Goal: Task Accomplishment & Management: Manage account settings

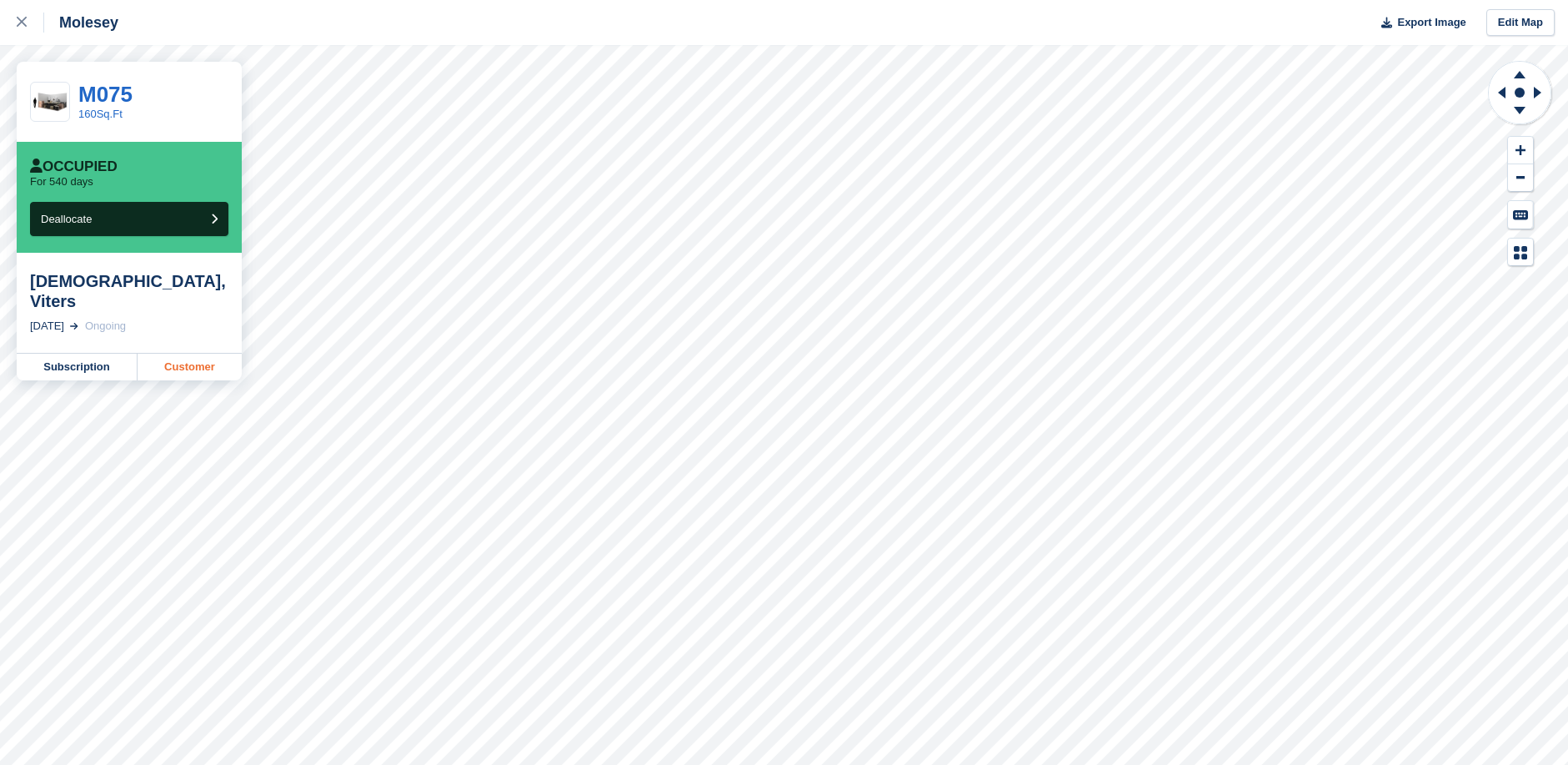
click at [201, 353] on link "Customer" at bounding box center [190, 367] width 104 height 27
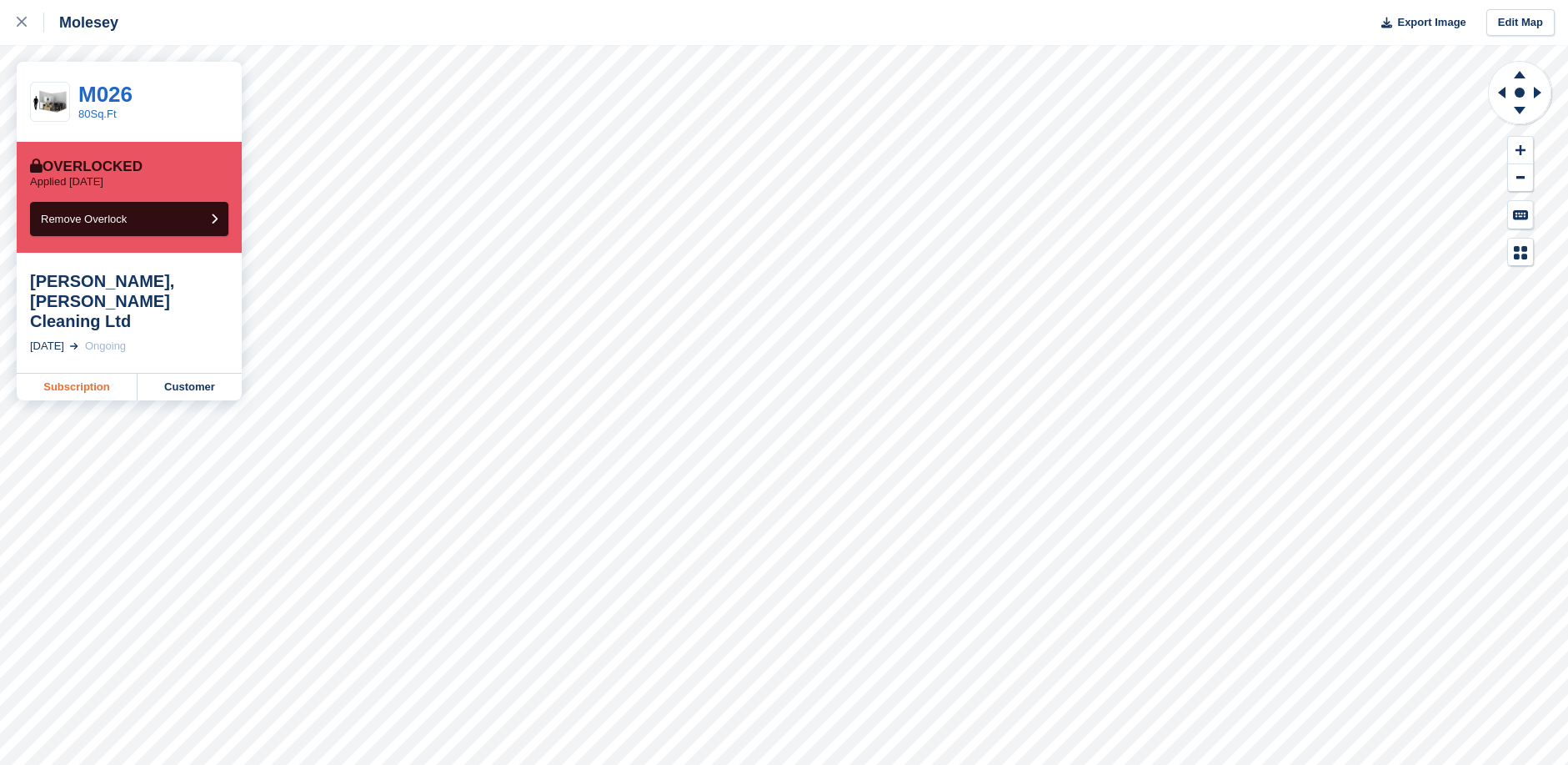
click at [95, 375] on link "Subscription" at bounding box center [77, 387] width 121 height 27
click at [76, 374] on link "Subscription" at bounding box center [77, 387] width 121 height 27
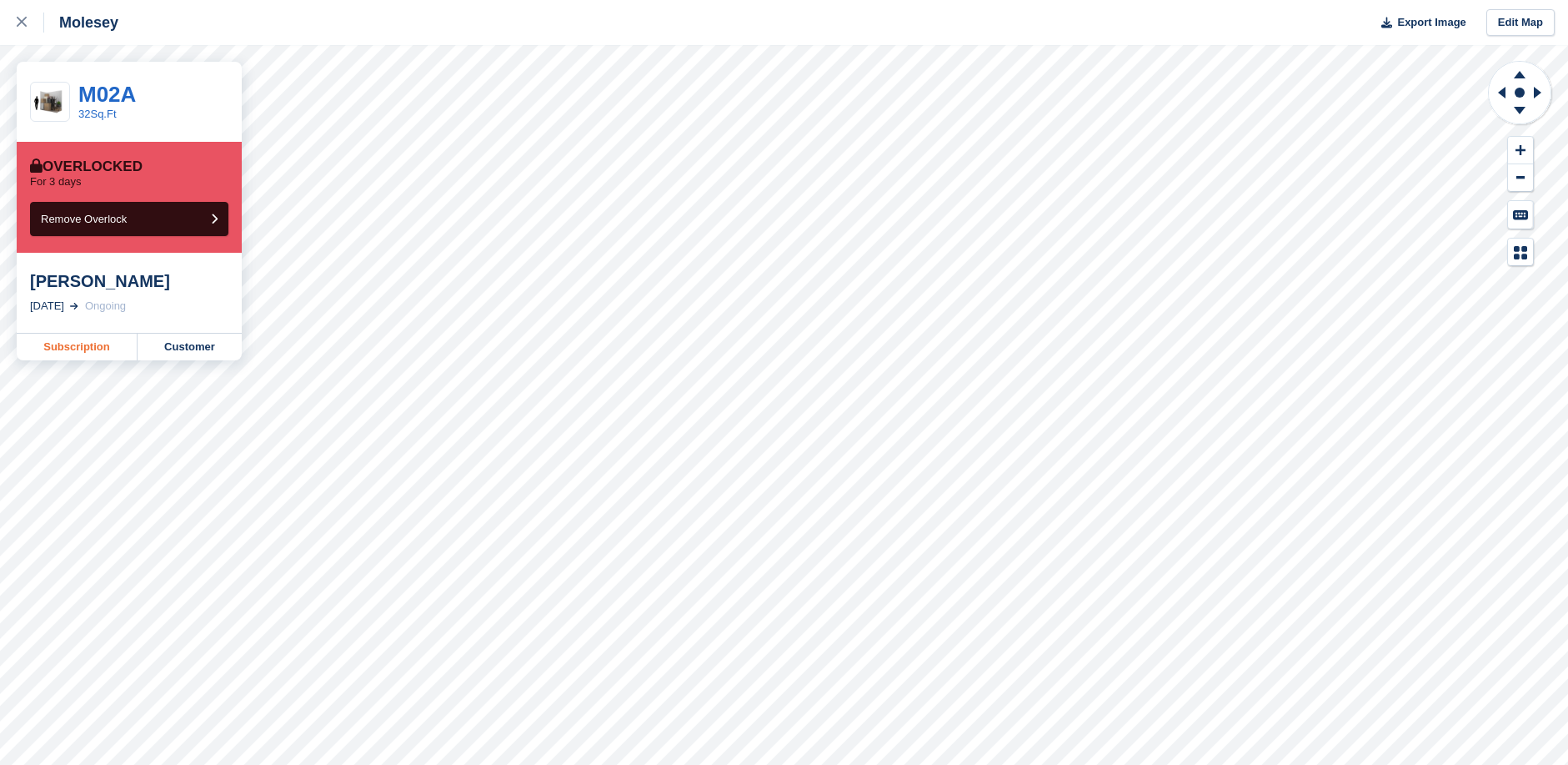
click at [66, 351] on link "Subscription" at bounding box center [77, 347] width 121 height 27
click at [94, 353] on link "Subscription" at bounding box center [77, 367] width 121 height 27
click at [184, 353] on link "Customer" at bounding box center [190, 367] width 104 height 27
click at [82, 353] on link "Subscription" at bounding box center [77, 367] width 121 height 27
click at [69, 343] on link "Subscription" at bounding box center [77, 347] width 121 height 27
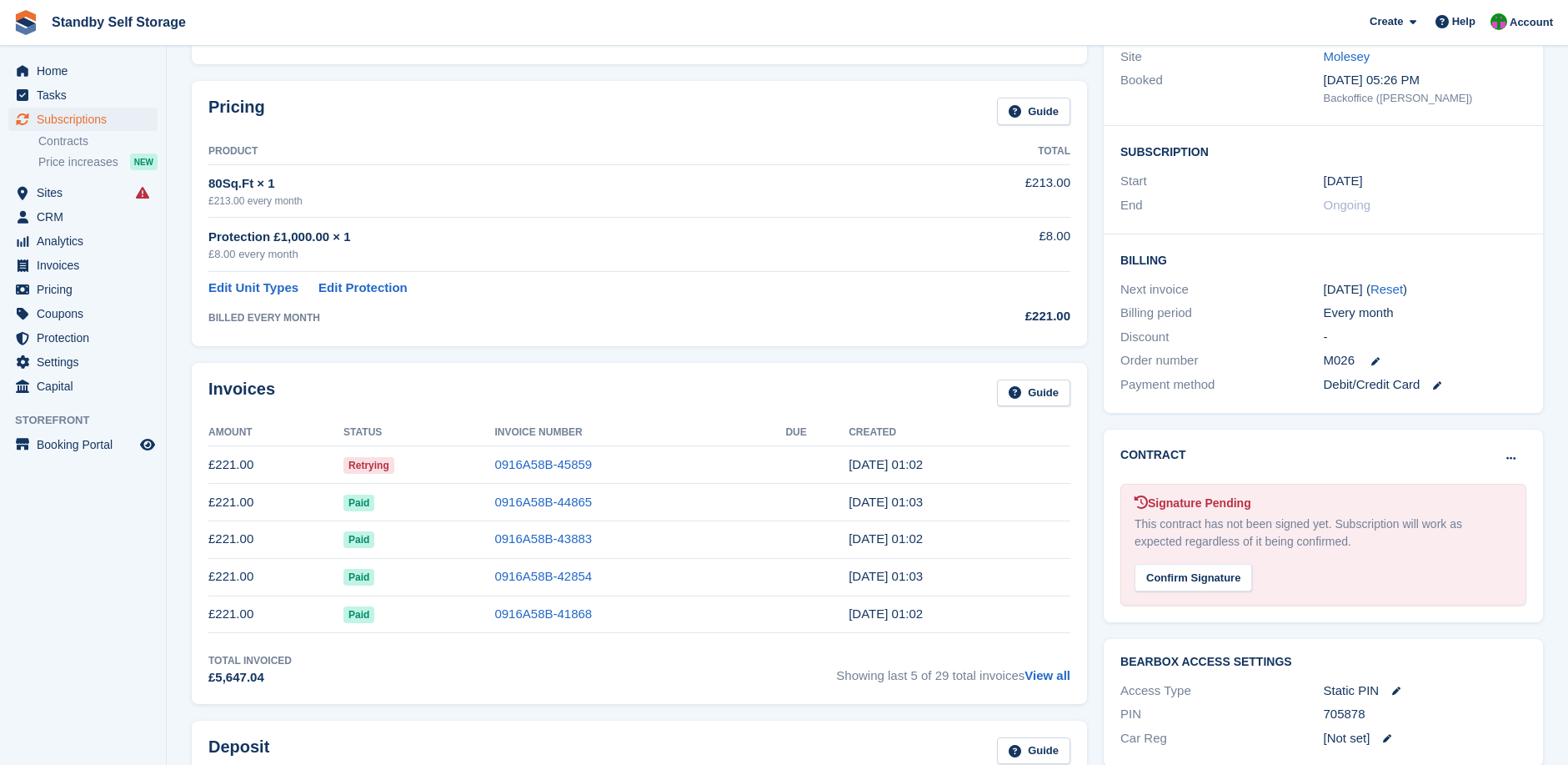
scroll to position [333, 0]
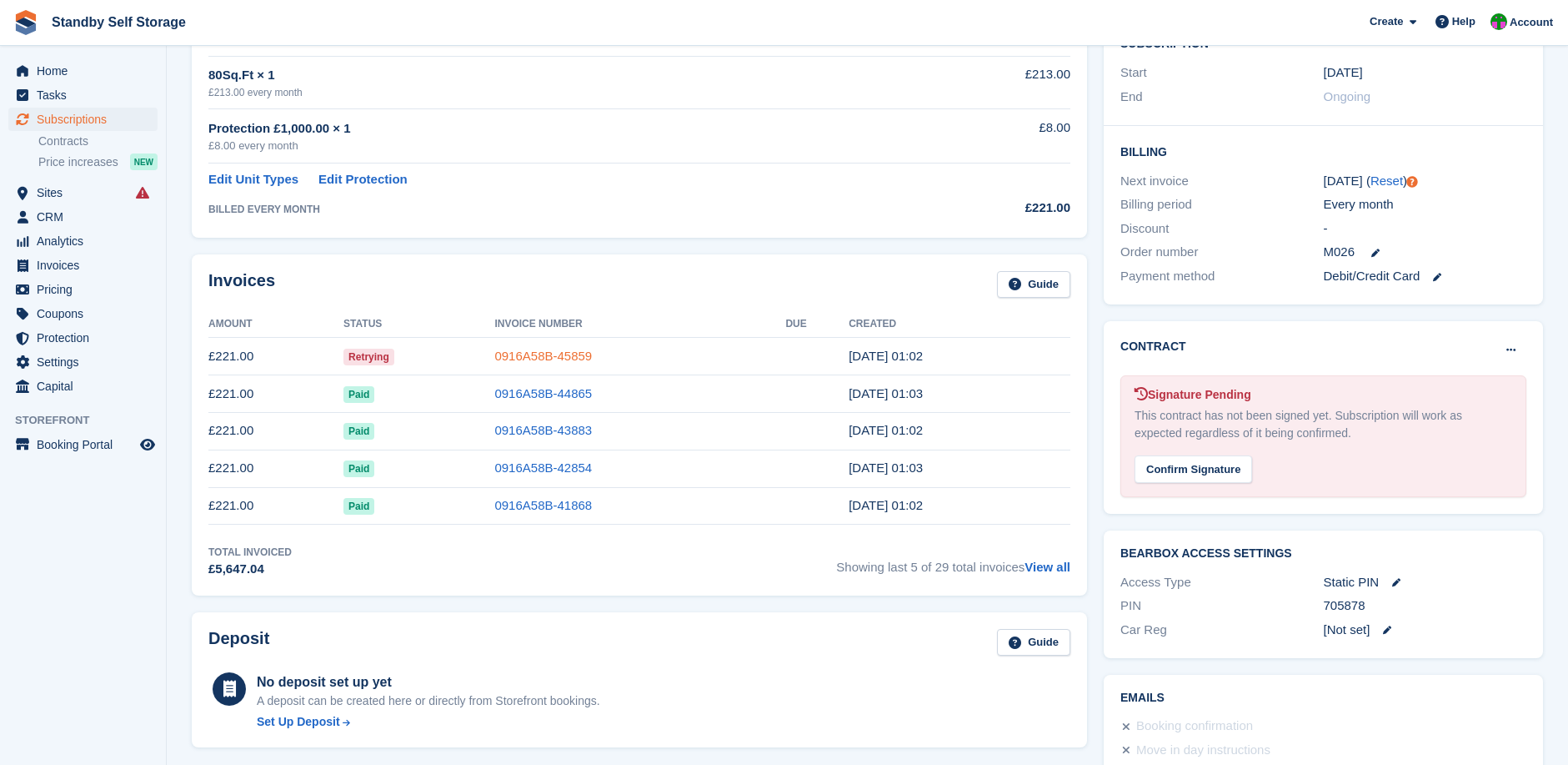
click at [521, 352] on link "0916A58B-45859" at bounding box center [543, 356] width 97 height 14
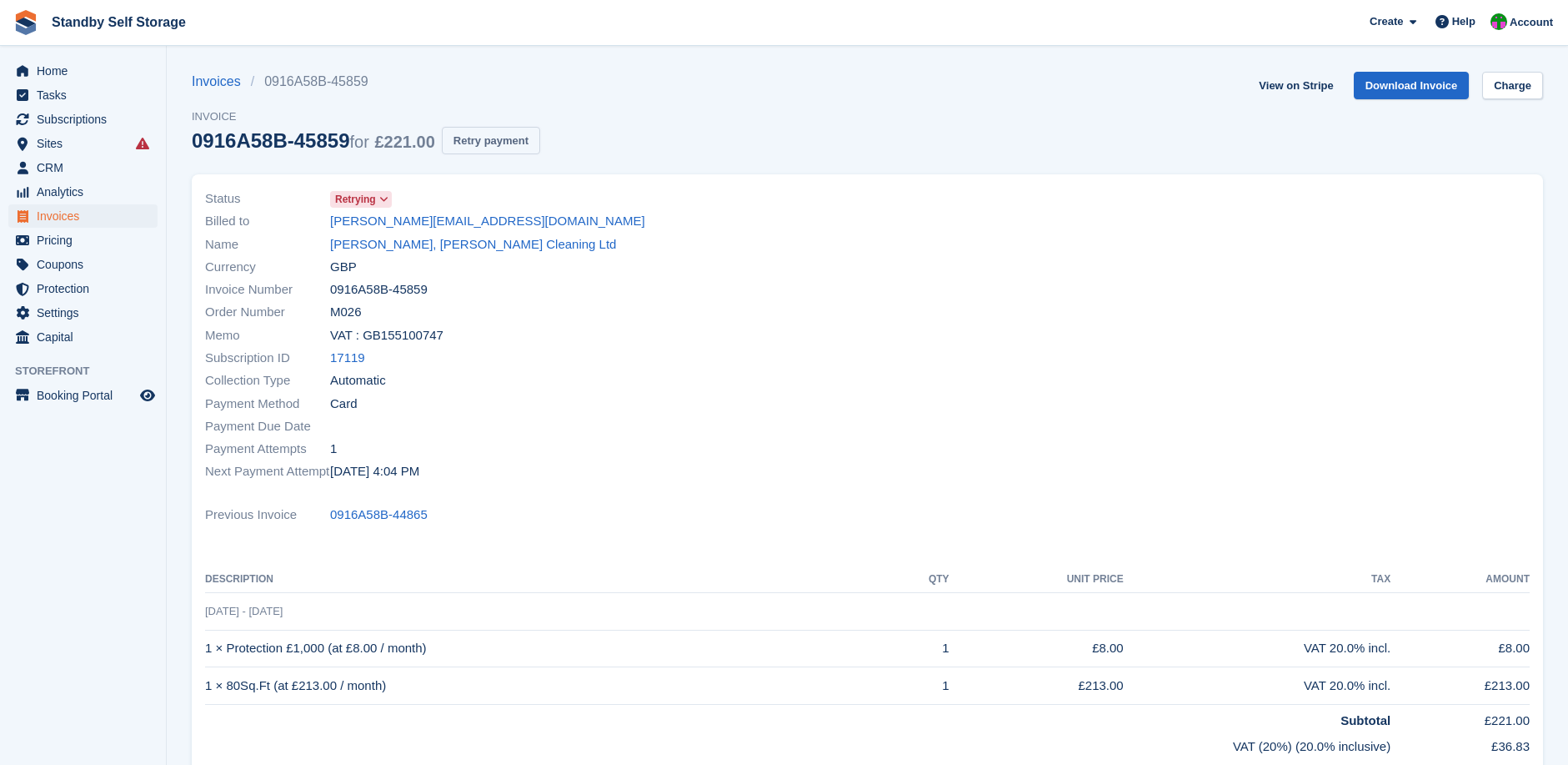
click at [491, 140] on button "Retry payment" at bounding box center [490, 141] width 98 height 28
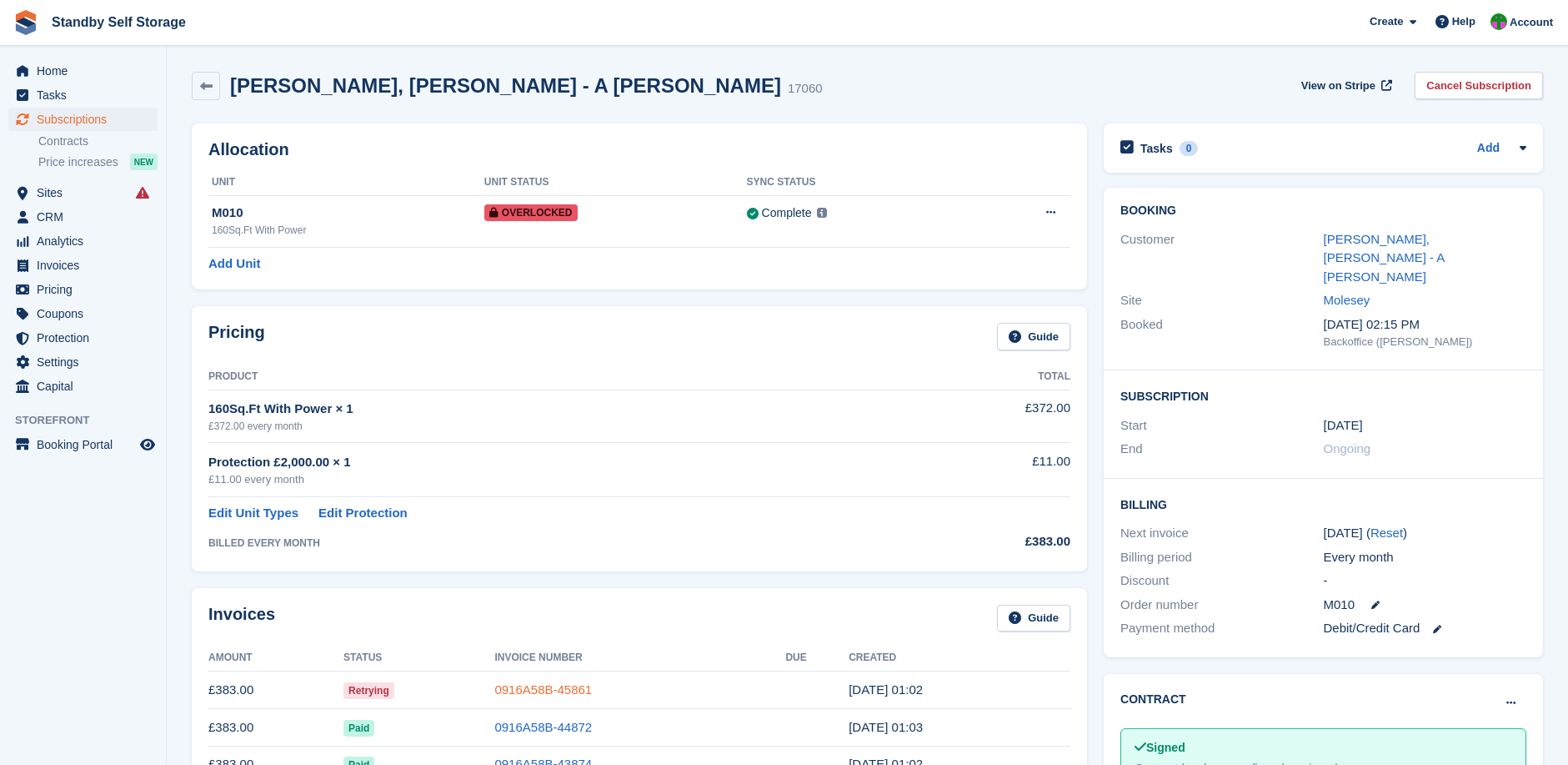
click at [532, 687] on link "0916A58B-45861" at bounding box center [543, 689] width 97 height 14
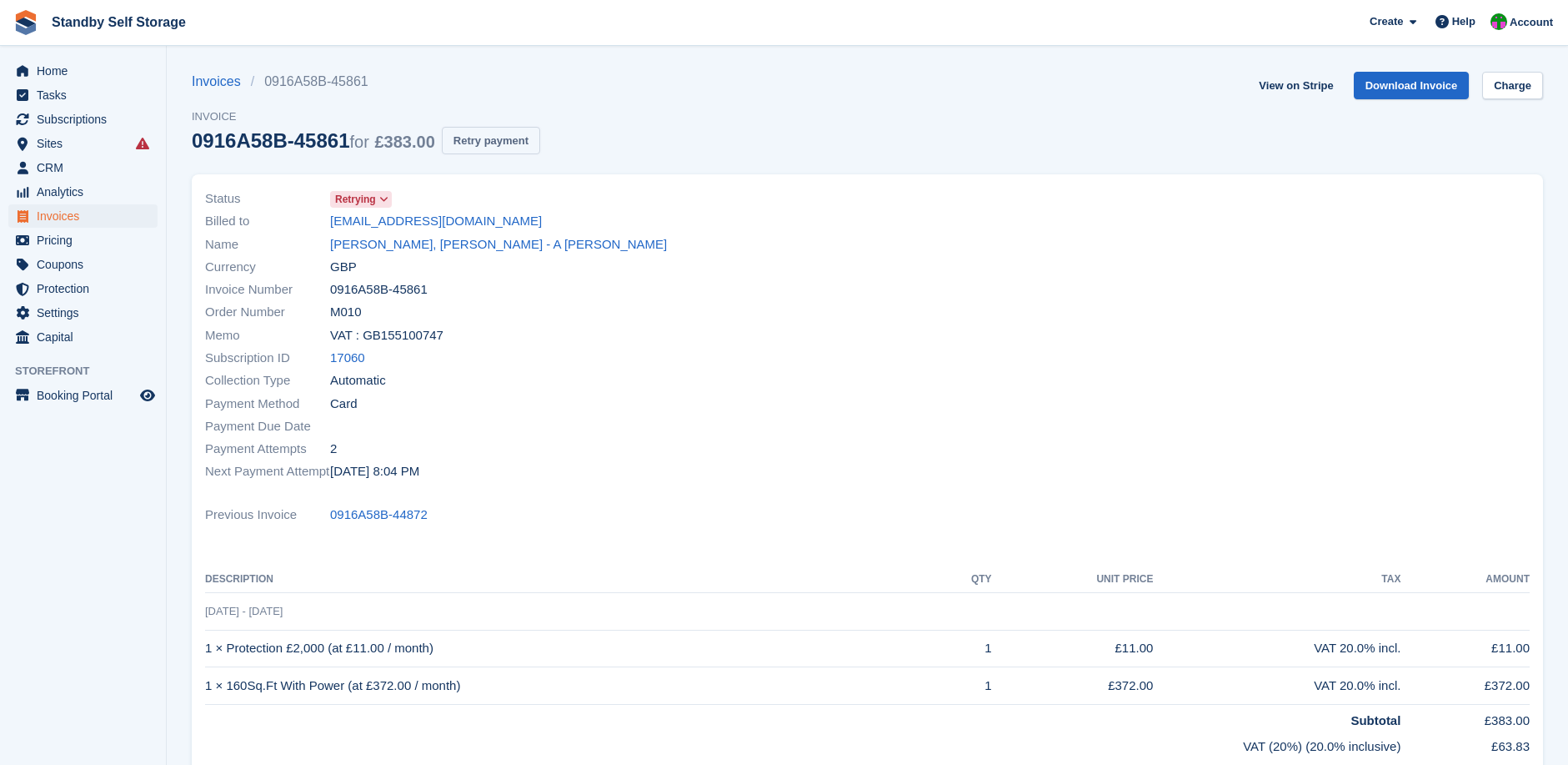
click at [483, 137] on button "Retry payment" at bounding box center [490, 141] width 98 height 28
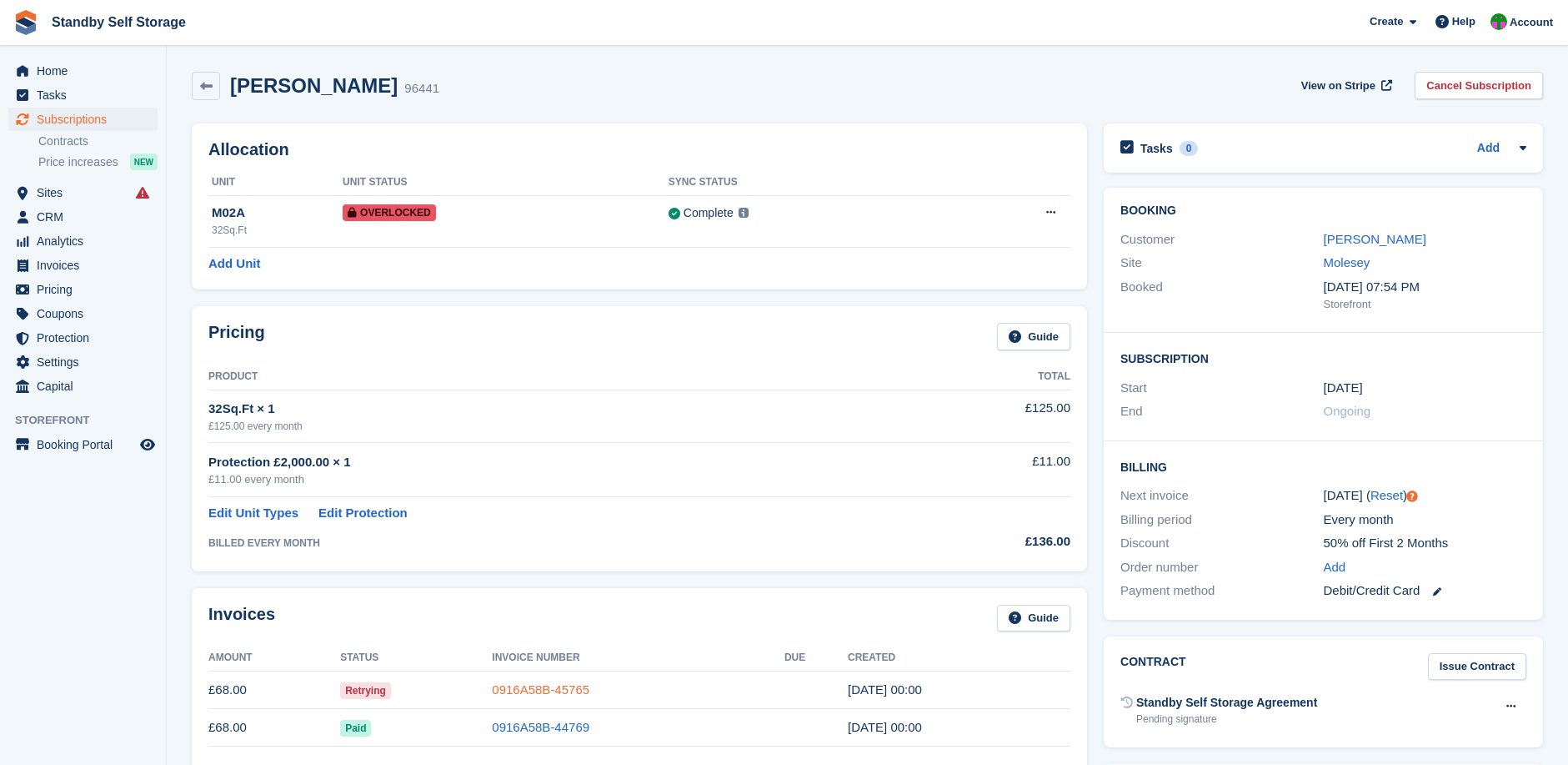
click at [553, 688] on link "0916A58B-45765" at bounding box center [540, 689] width 97 height 14
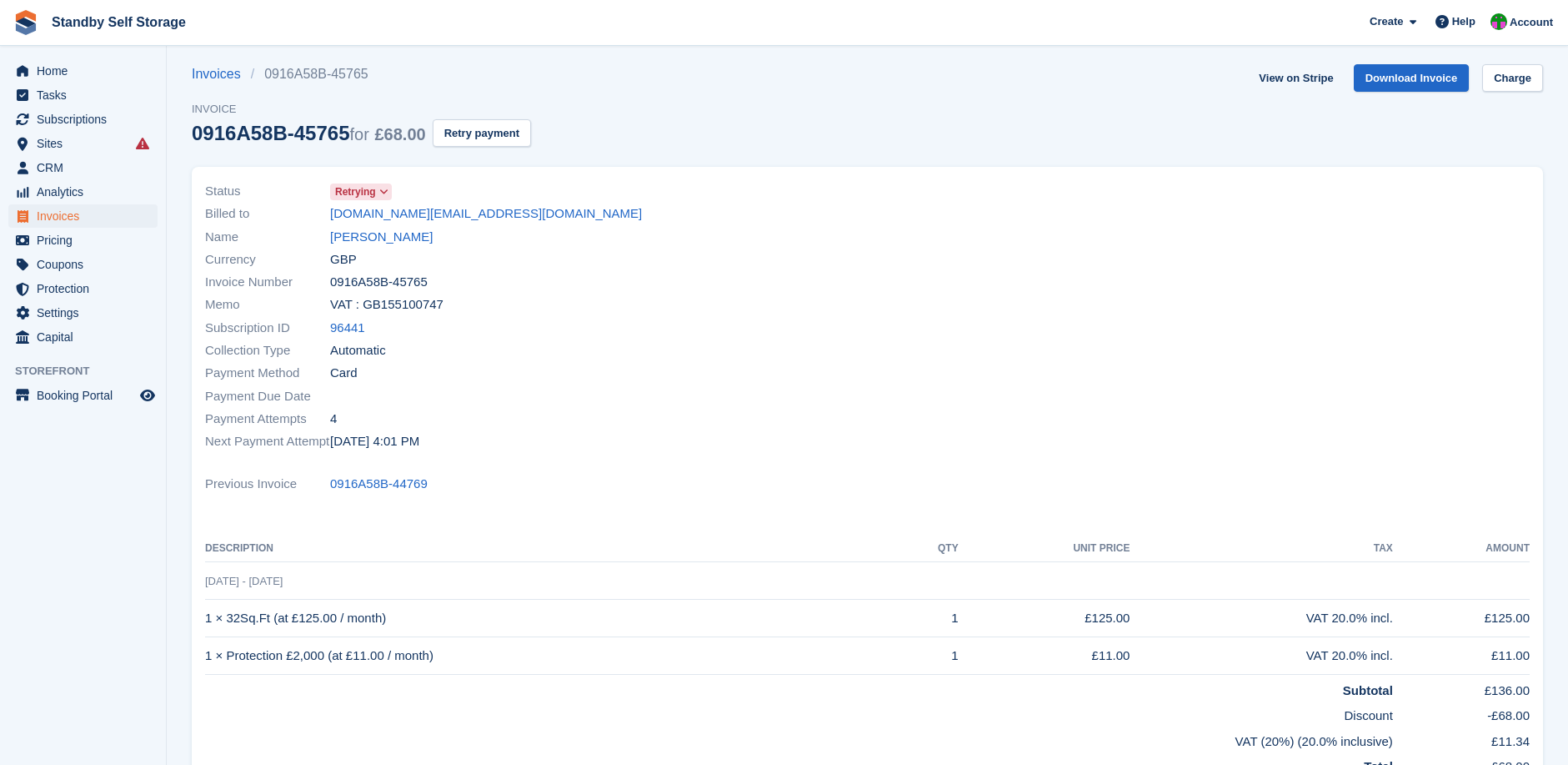
scroll to position [28, 0]
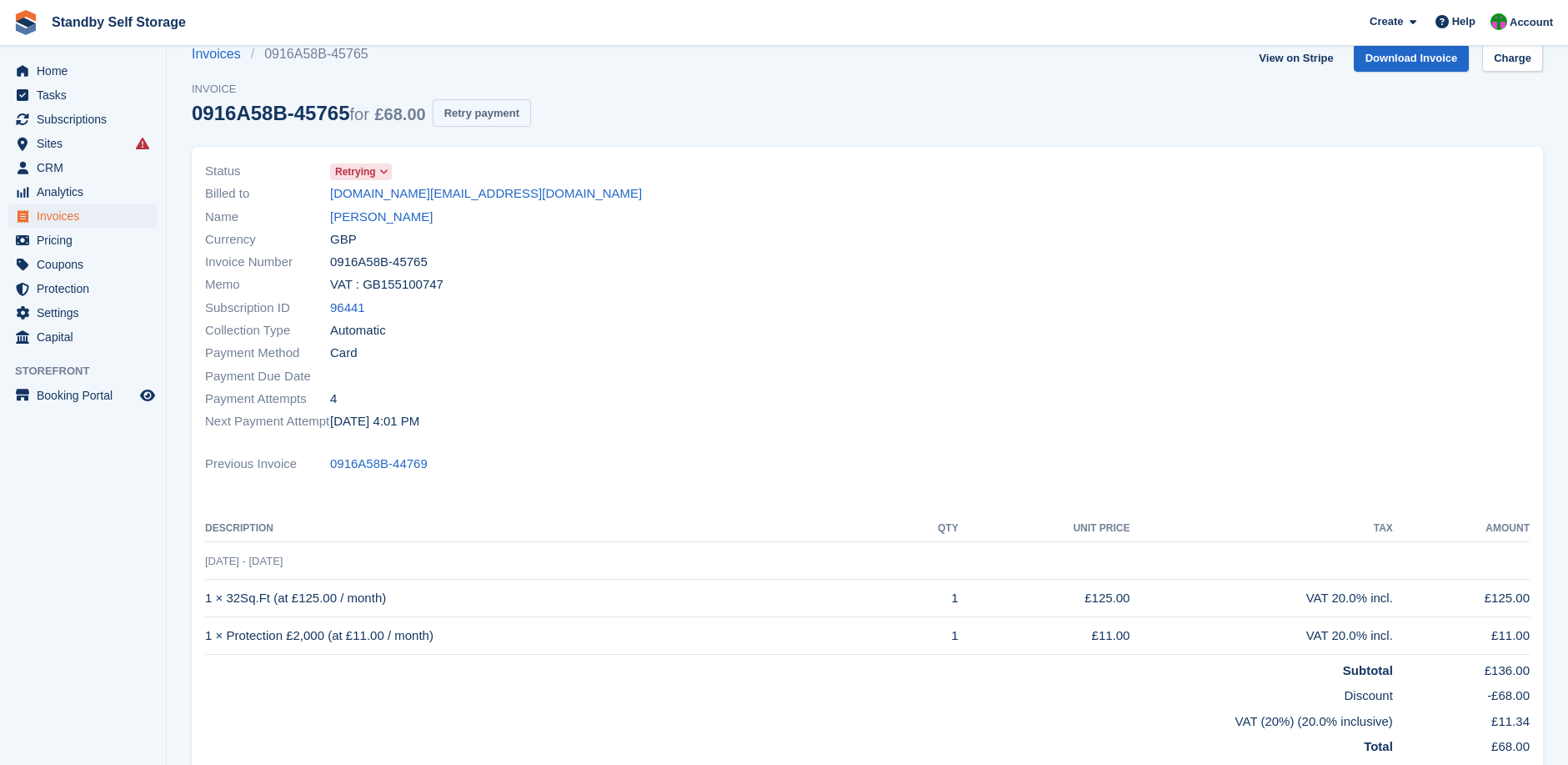
click at [473, 105] on button "Retry payment" at bounding box center [481, 113] width 98 height 28
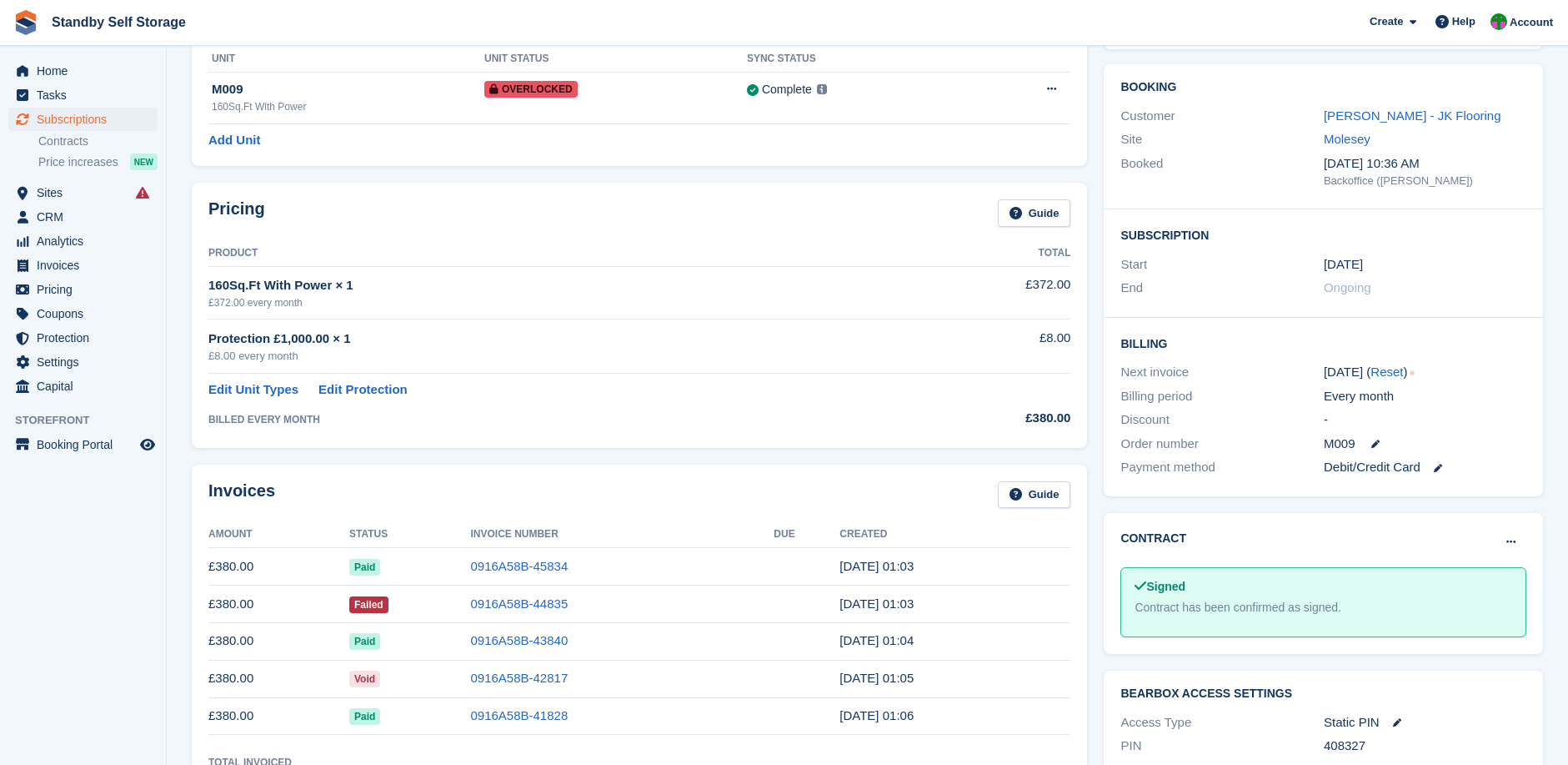
scroll to position [140, 0]
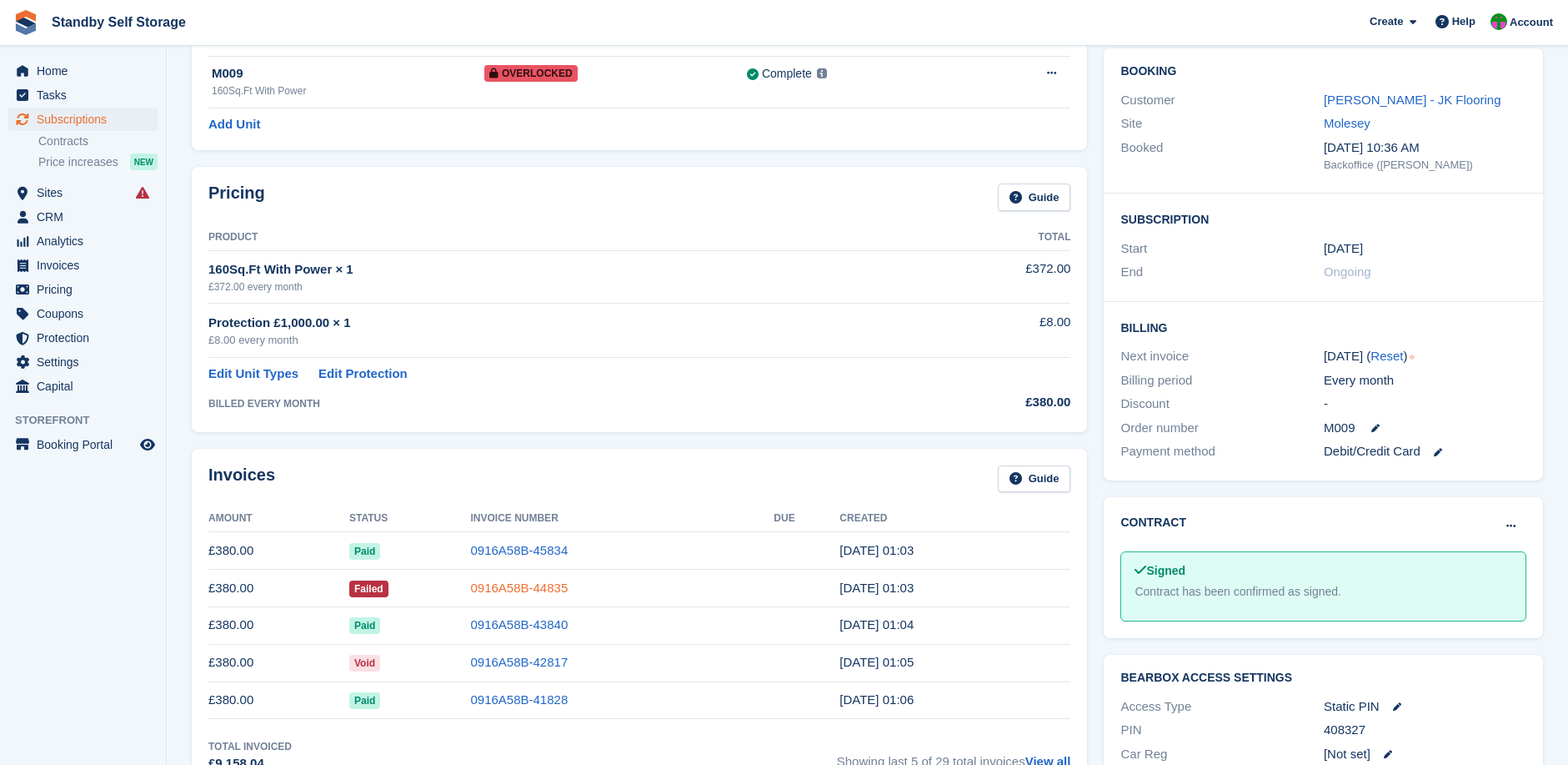
click at [518, 587] on link "0916A58B-44835" at bounding box center [519, 587] width 97 height 14
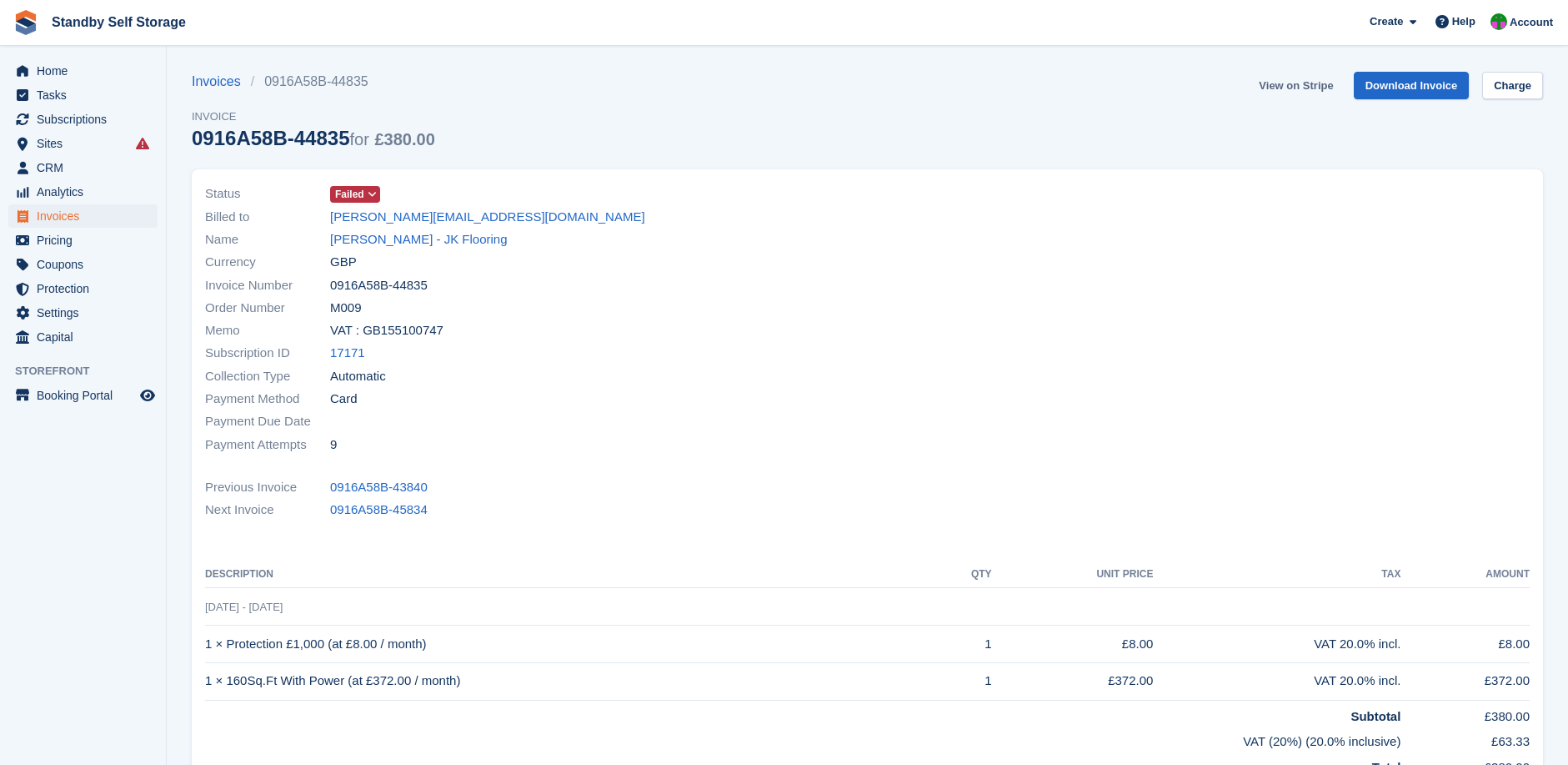
click at [1299, 86] on link "View on Stripe" at bounding box center [1295, 86] width 87 height 28
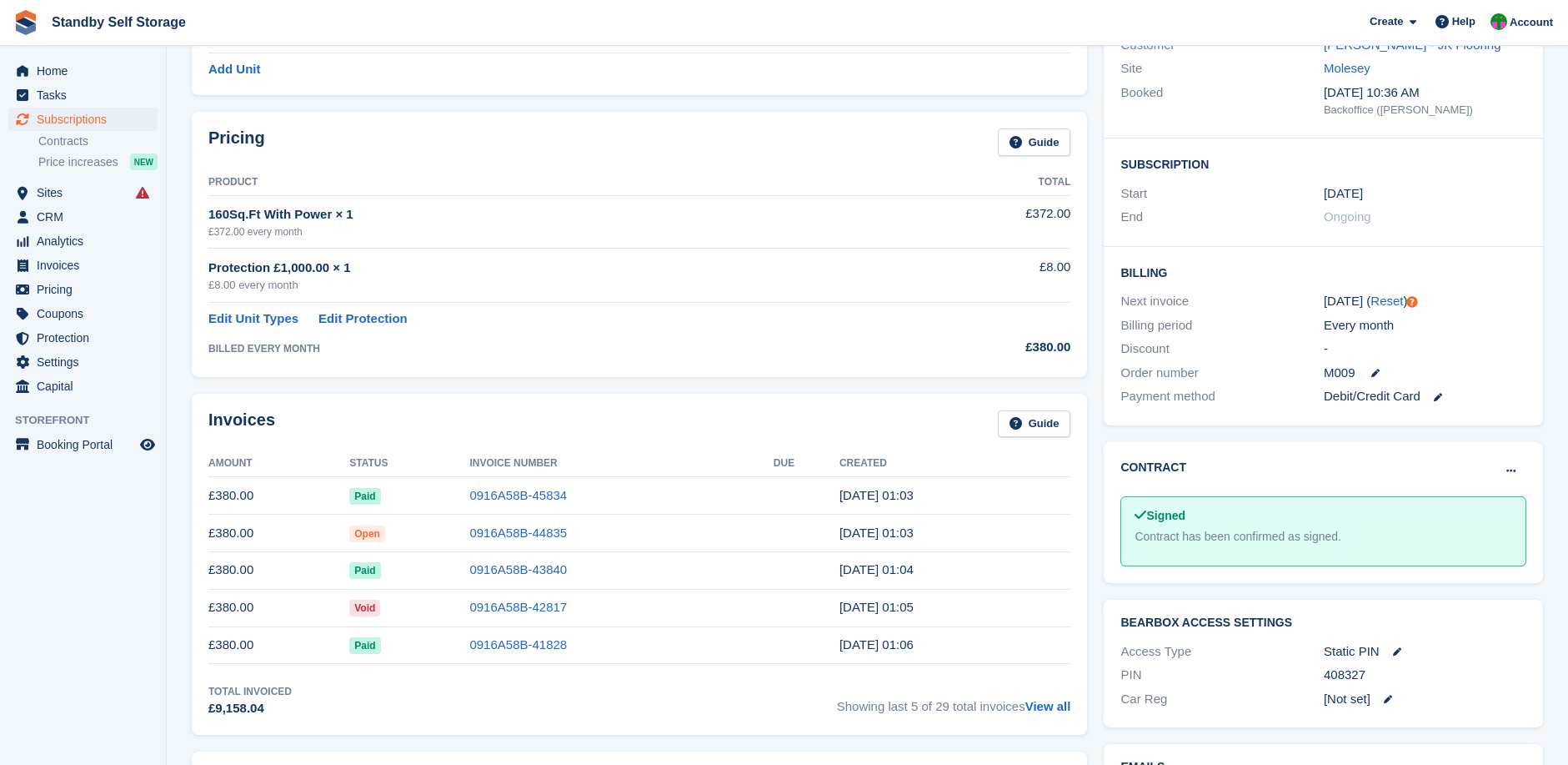
scroll to position [223, 0]
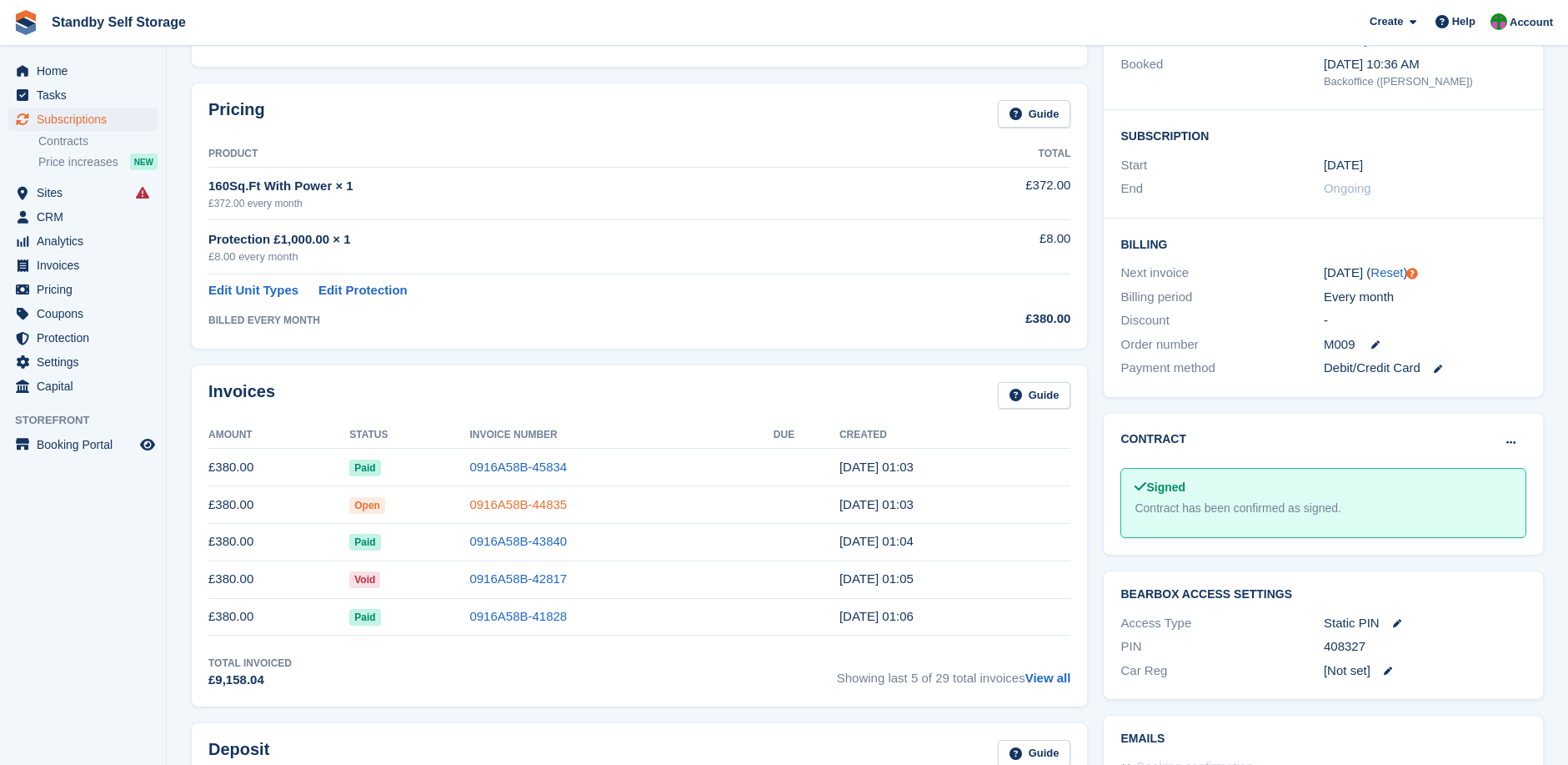
click at [490, 503] on link "0916A58B-44835" at bounding box center [518, 505] width 97 height 14
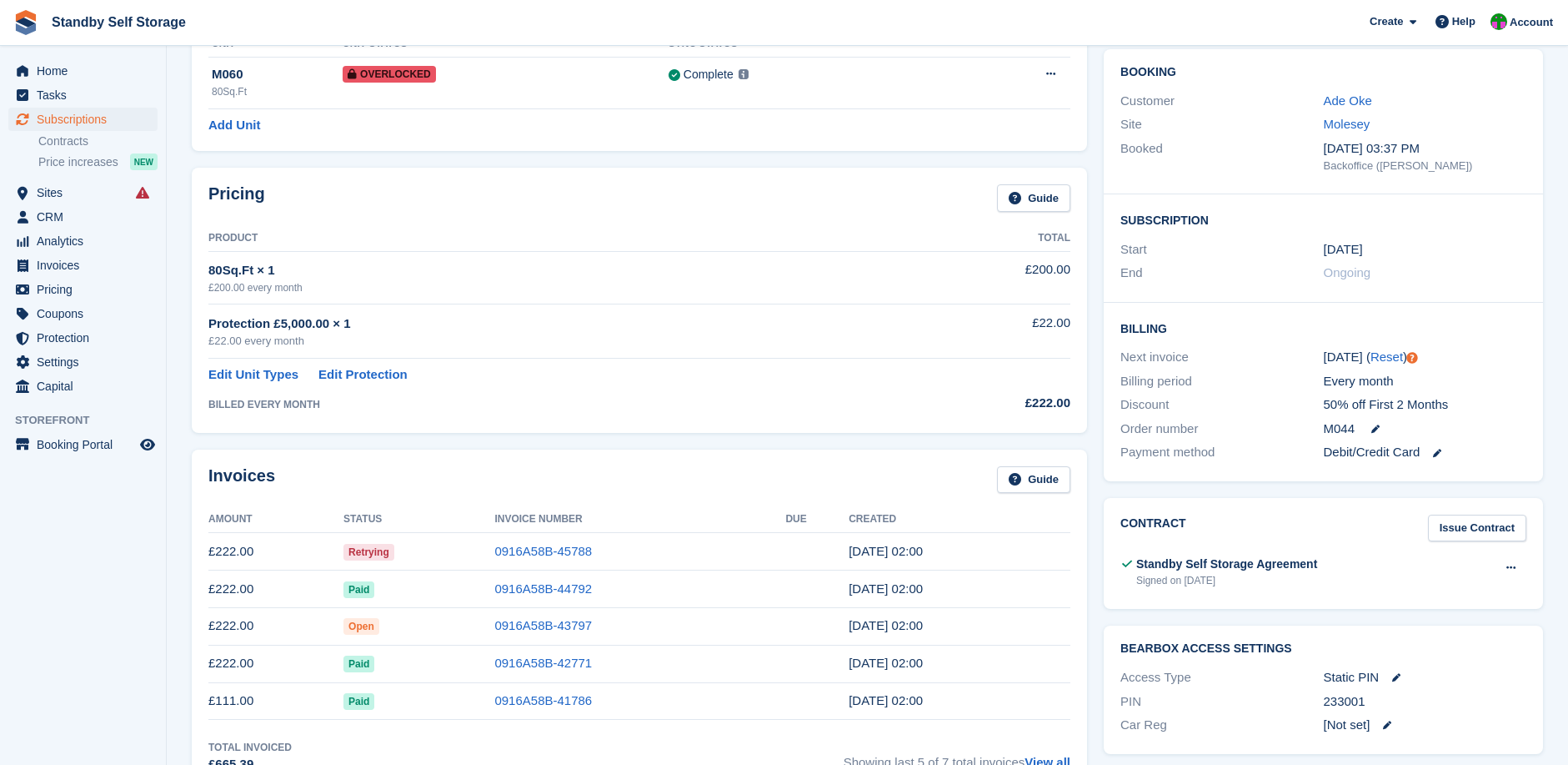
scroll to position [167, 0]
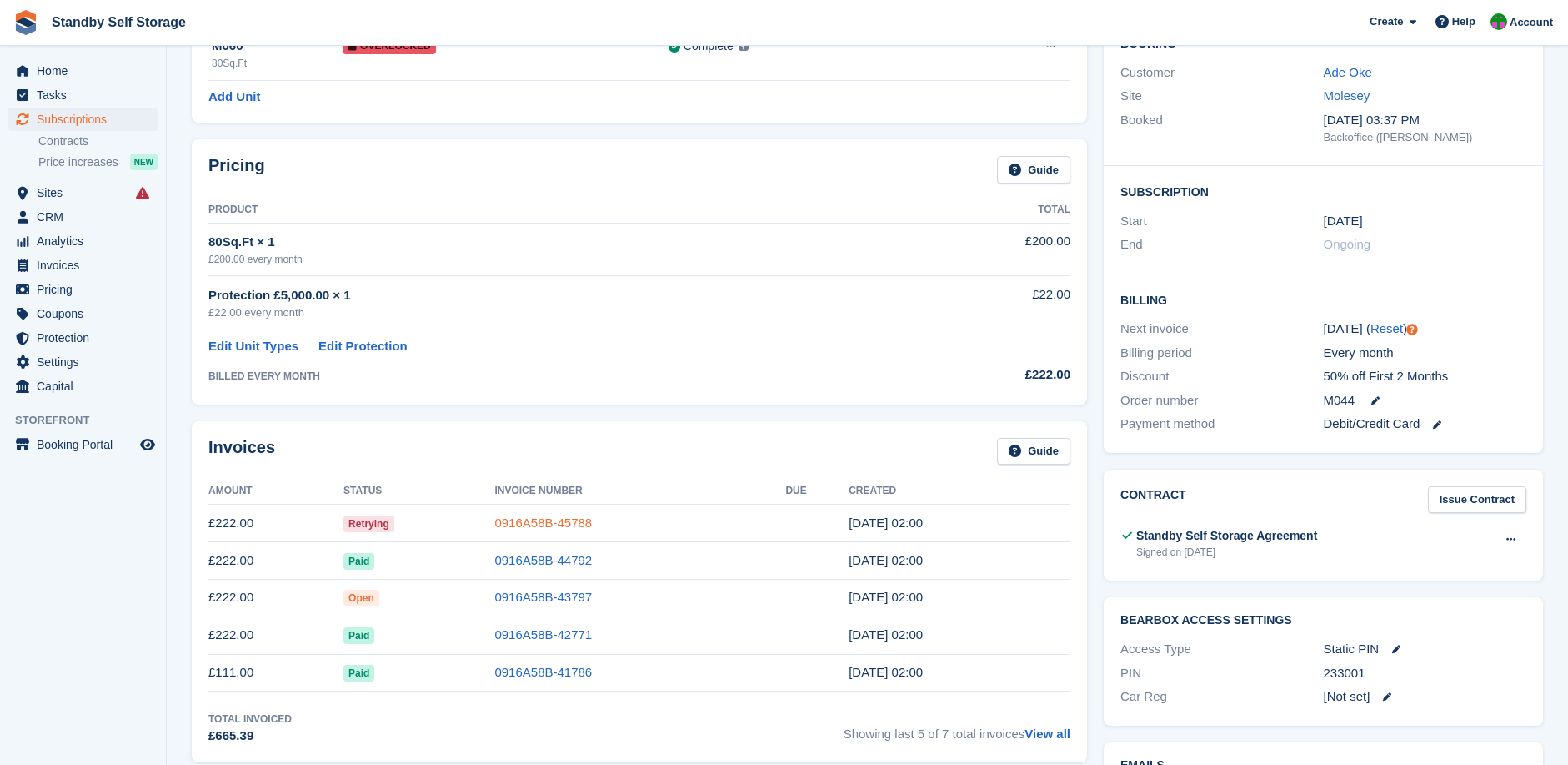
click at [544, 520] on link "0916A58B-45788" at bounding box center [543, 523] width 97 height 14
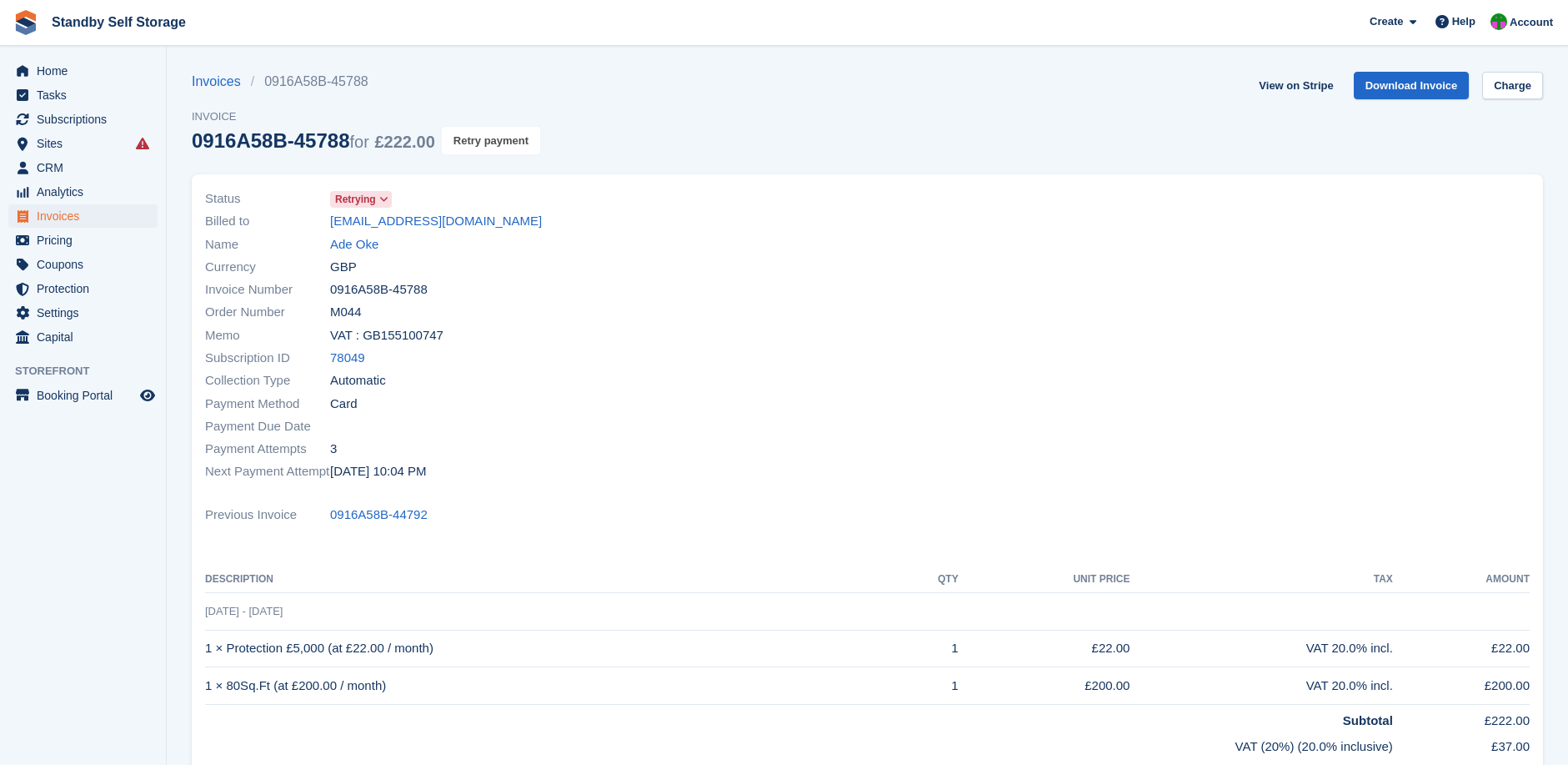
drag, startPoint x: 496, startPoint y: 141, endPoint x: 868, endPoint y: 42, distance: 384.9
click at [495, 141] on button "Retry payment" at bounding box center [490, 141] width 98 height 28
